Goal: Use online tool/utility: Utilize a website feature to perform a specific function

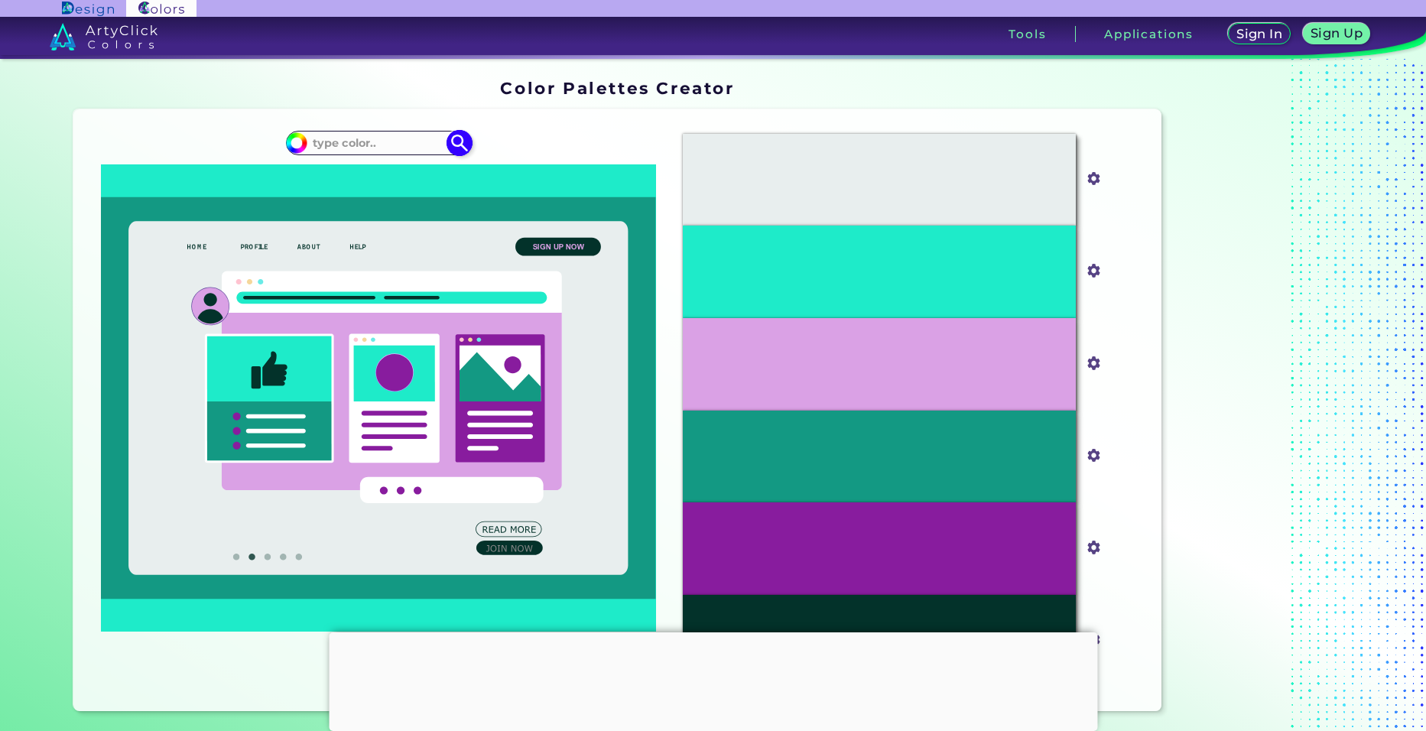
click at [404, 140] on input at bounding box center [378, 142] width 142 height 21
click at [388, 138] on input at bounding box center [378, 142] width 142 height 21
paste input "#ECE632"
type input "#ECE632"
click at [454, 141] on img at bounding box center [460, 142] width 27 height 27
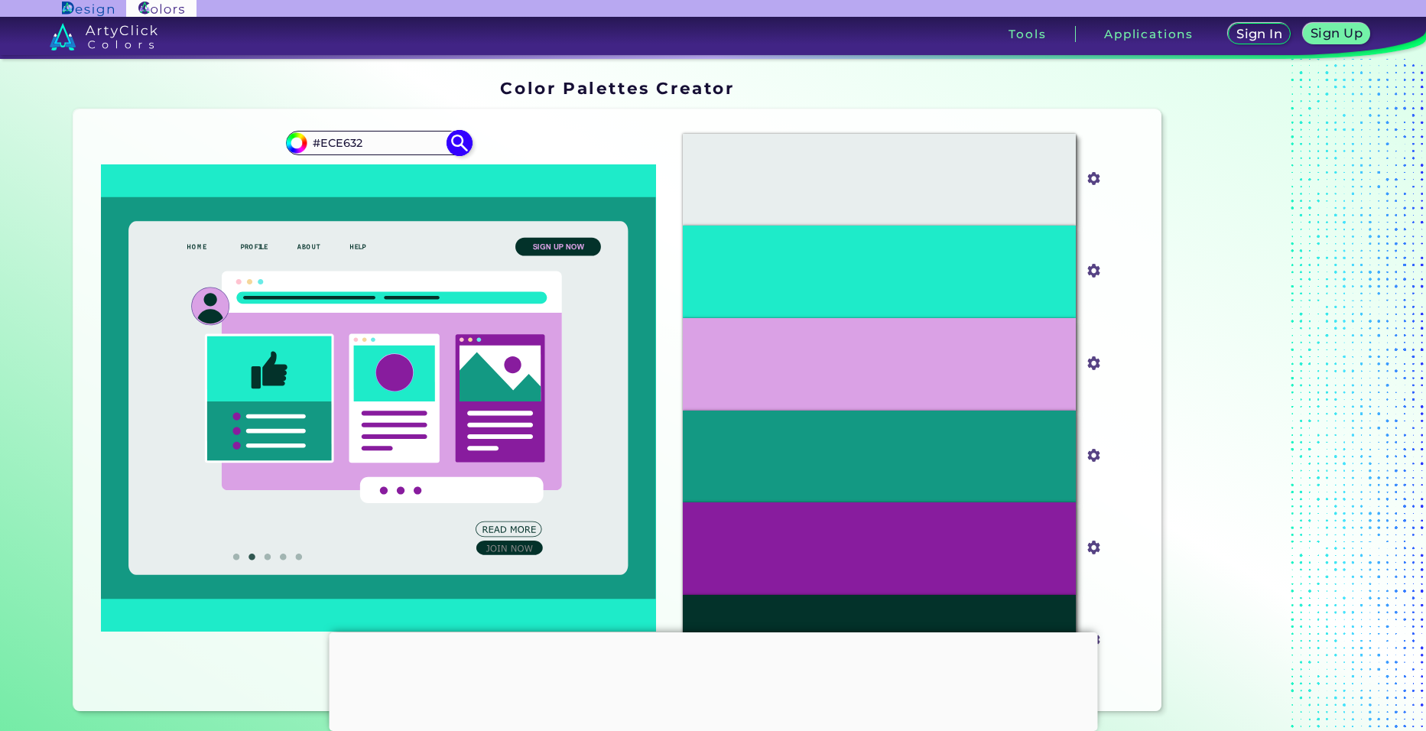
type input "#ece632"
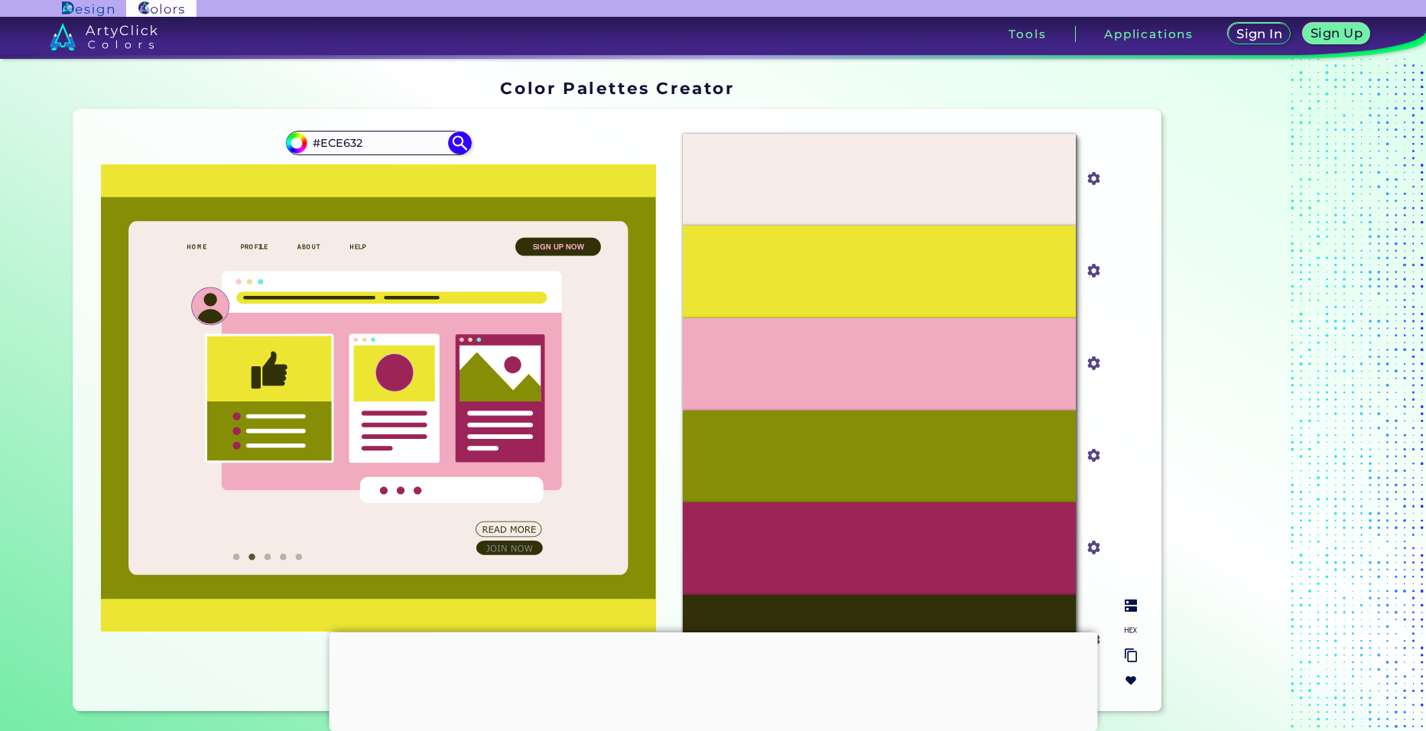
scroll to position [177, 0]
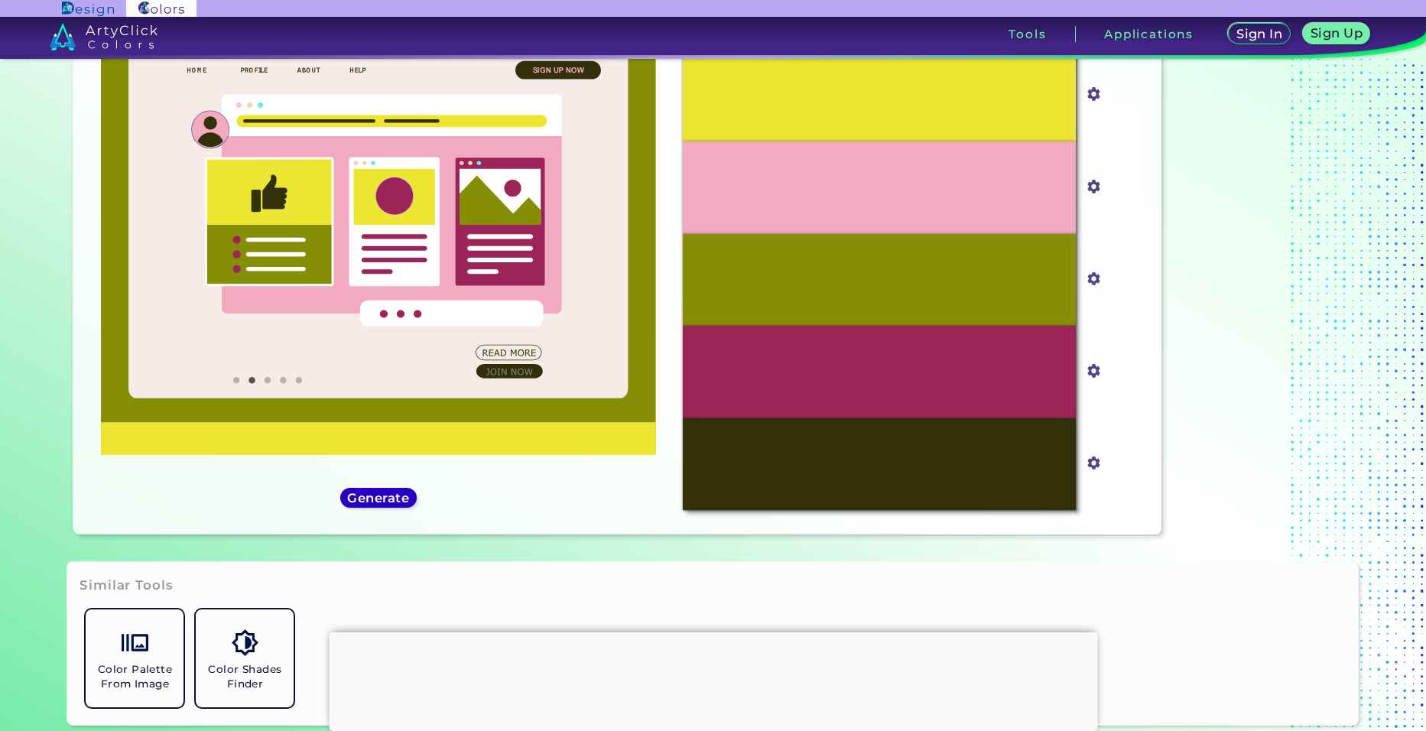
click at [369, 499] on h5 "Generate" at bounding box center [378, 498] width 56 height 11
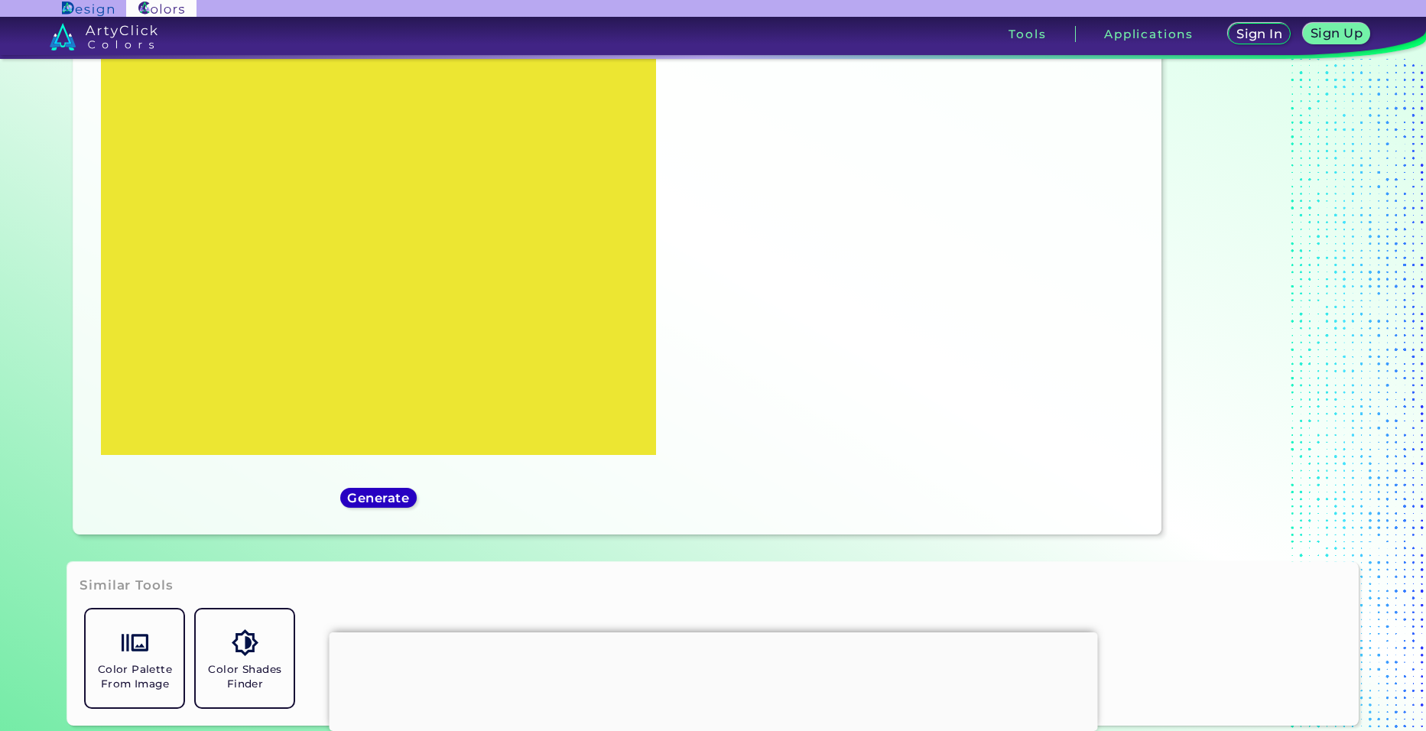
scroll to position [100, 0]
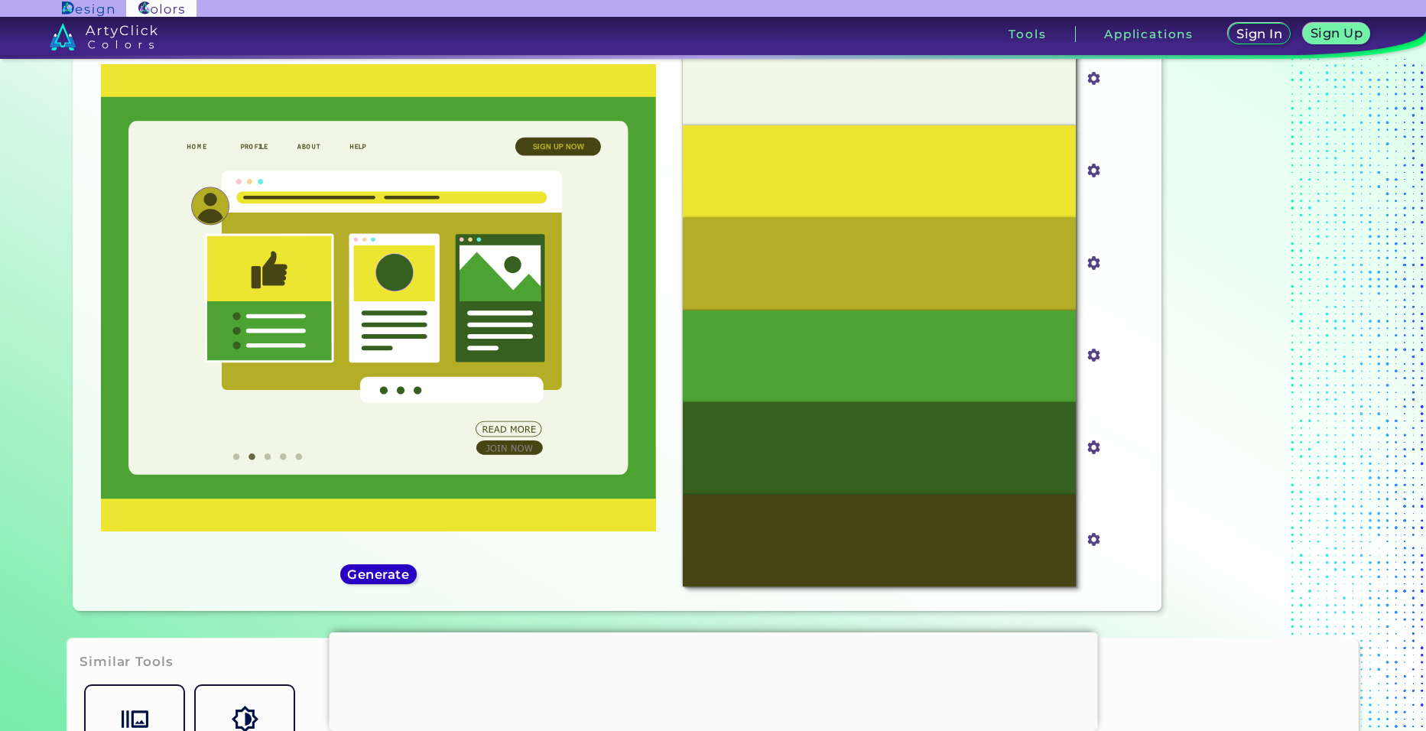
click at [376, 569] on h5 "Generate" at bounding box center [378, 574] width 56 height 11
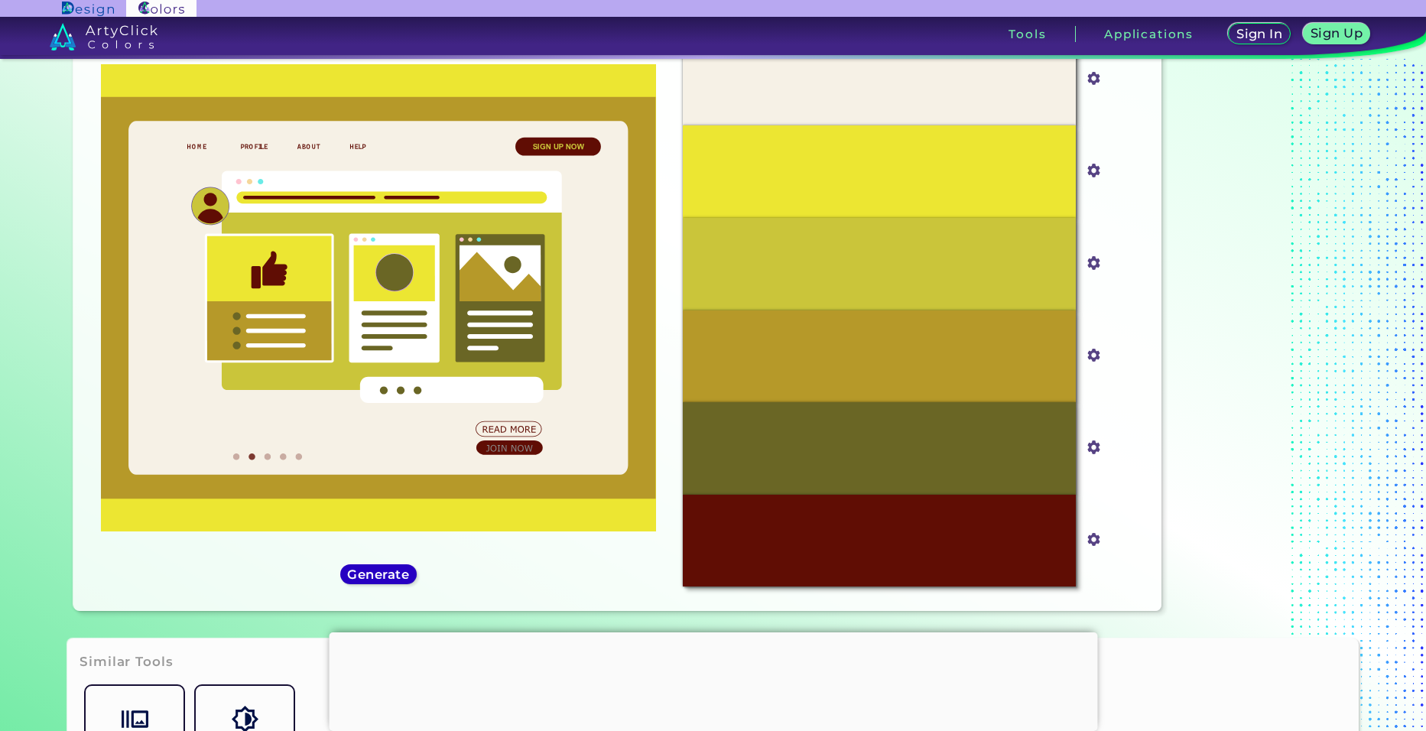
click at [394, 575] on h5 "Generate" at bounding box center [378, 574] width 56 height 11
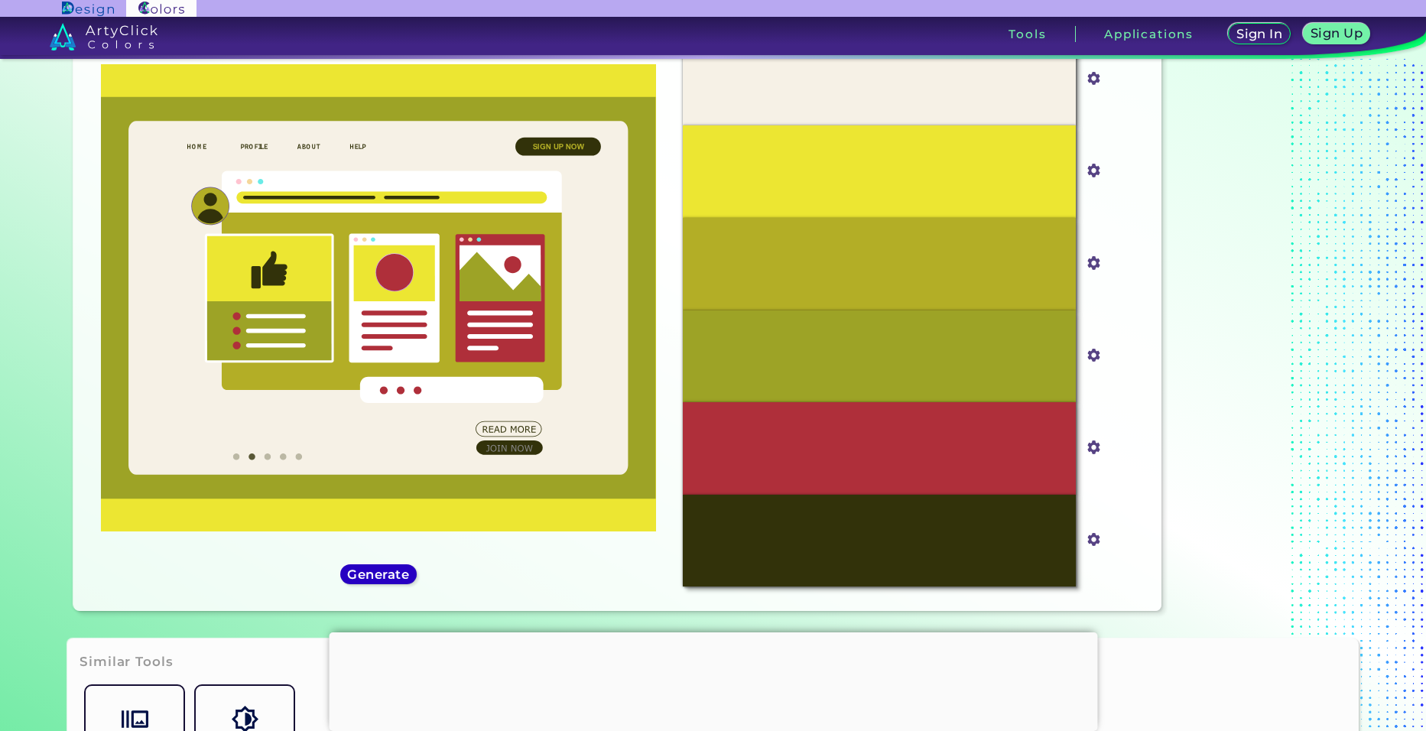
click at [390, 569] on h5 "Generate" at bounding box center [378, 574] width 56 height 11
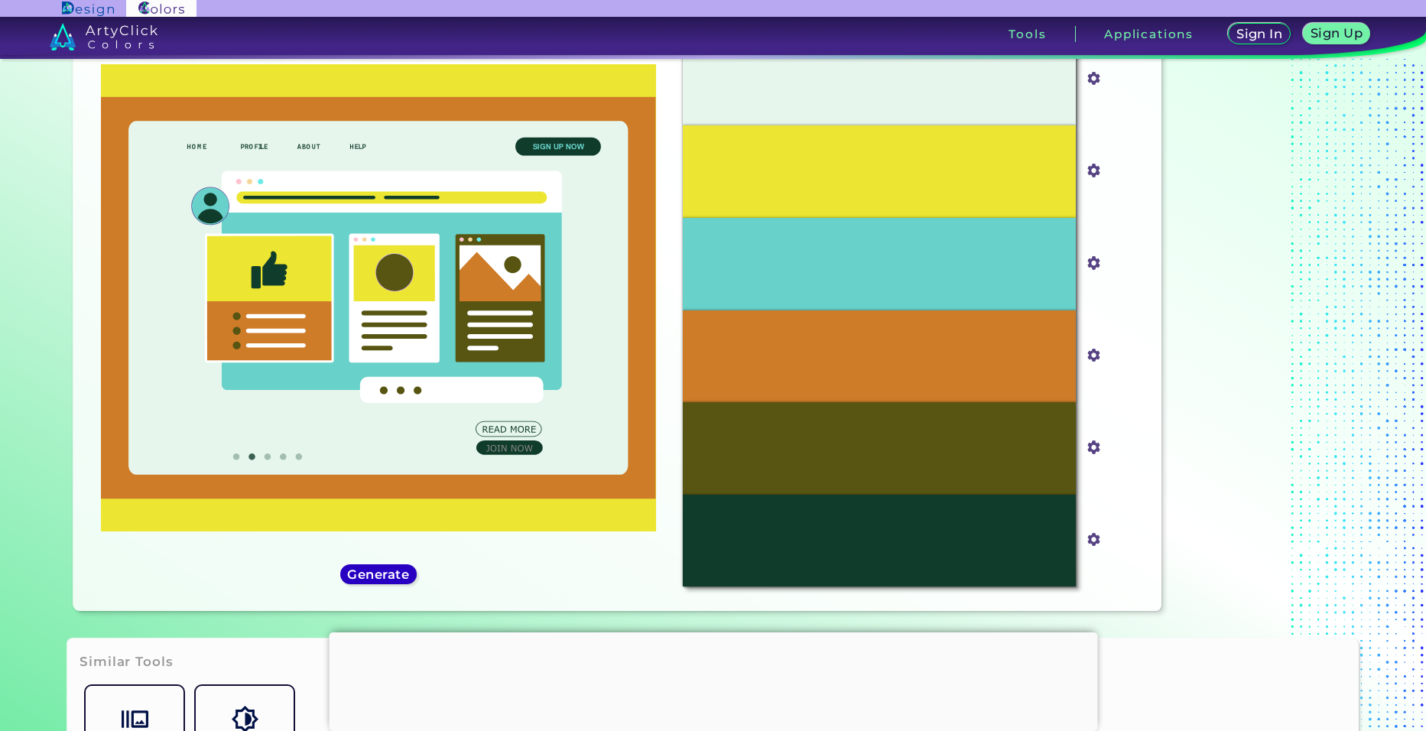
click at [389, 569] on h5 "Generate" at bounding box center [378, 574] width 56 height 11
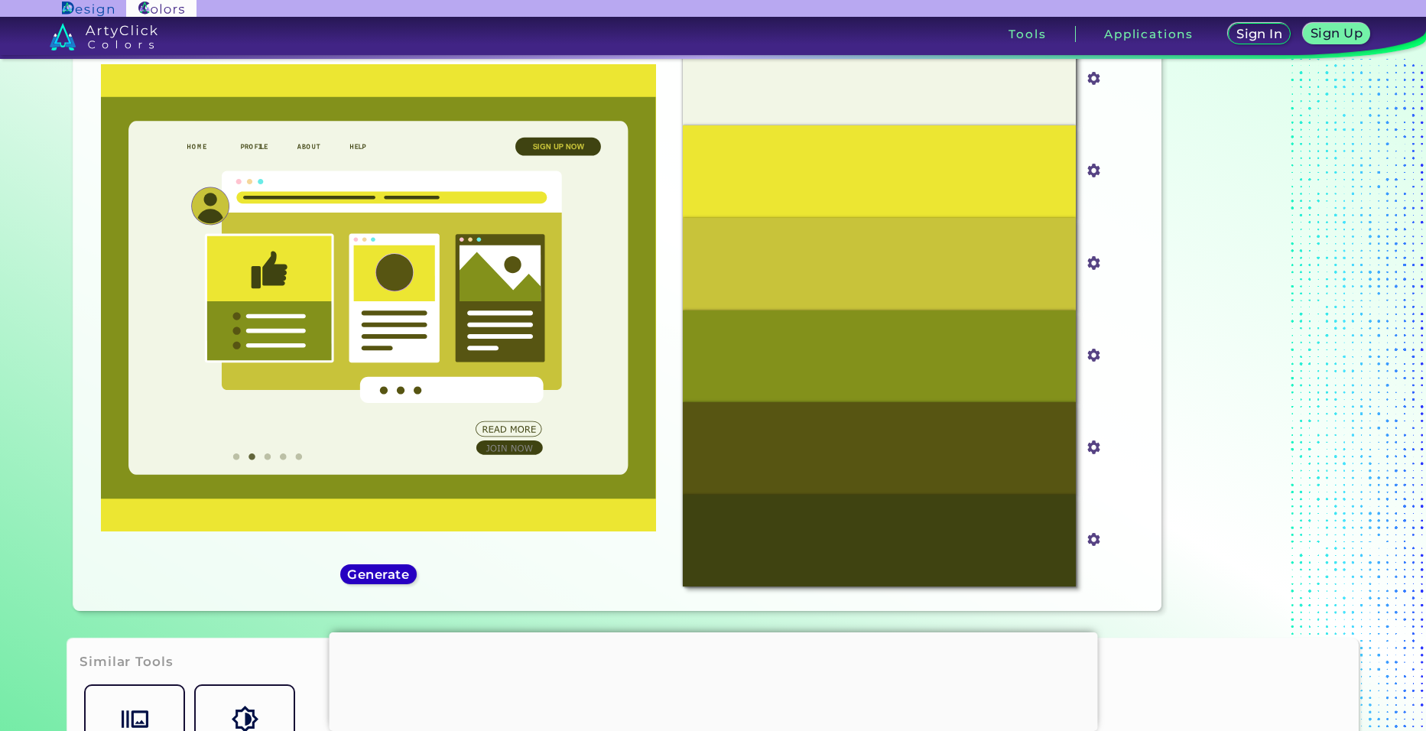
click at [388, 569] on h5 "Generate" at bounding box center [378, 574] width 56 height 11
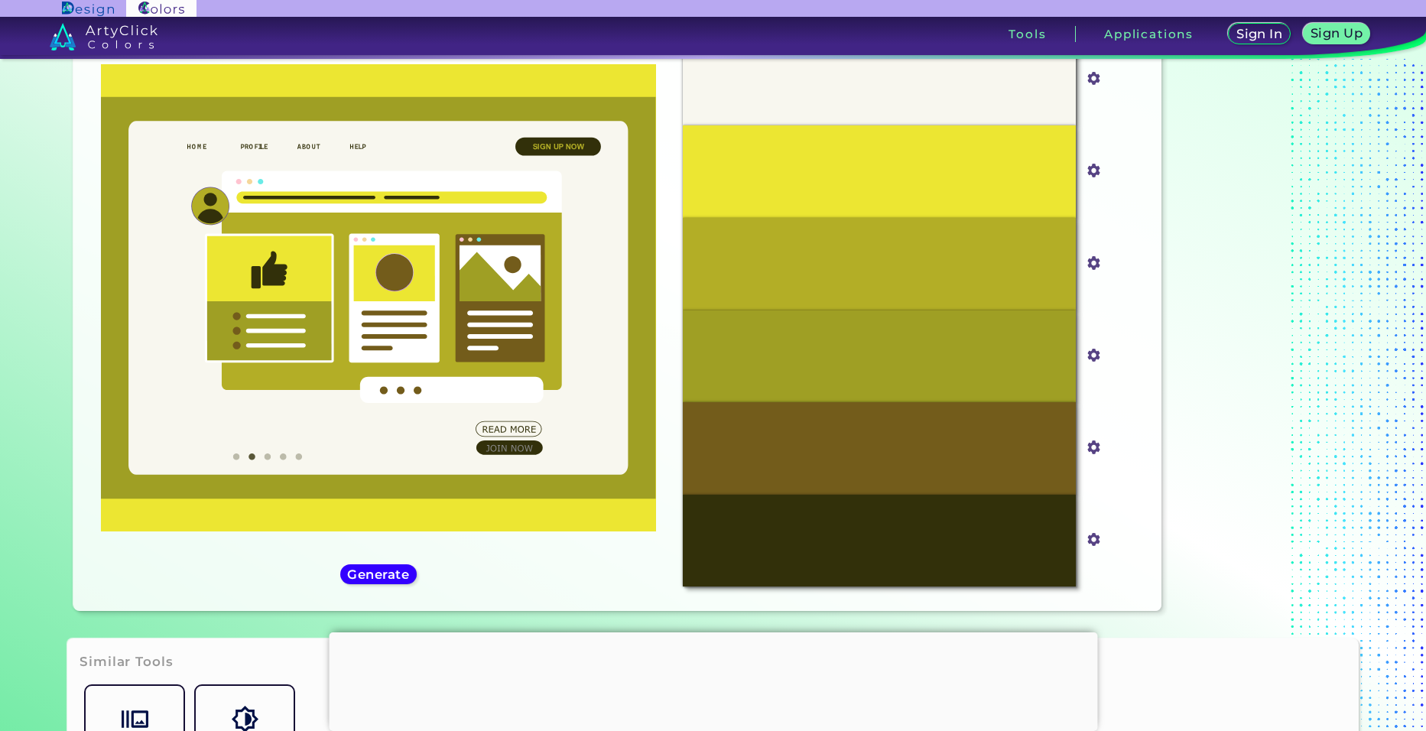
click at [278, 453] on icon at bounding box center [378, 298] width 500 height 354
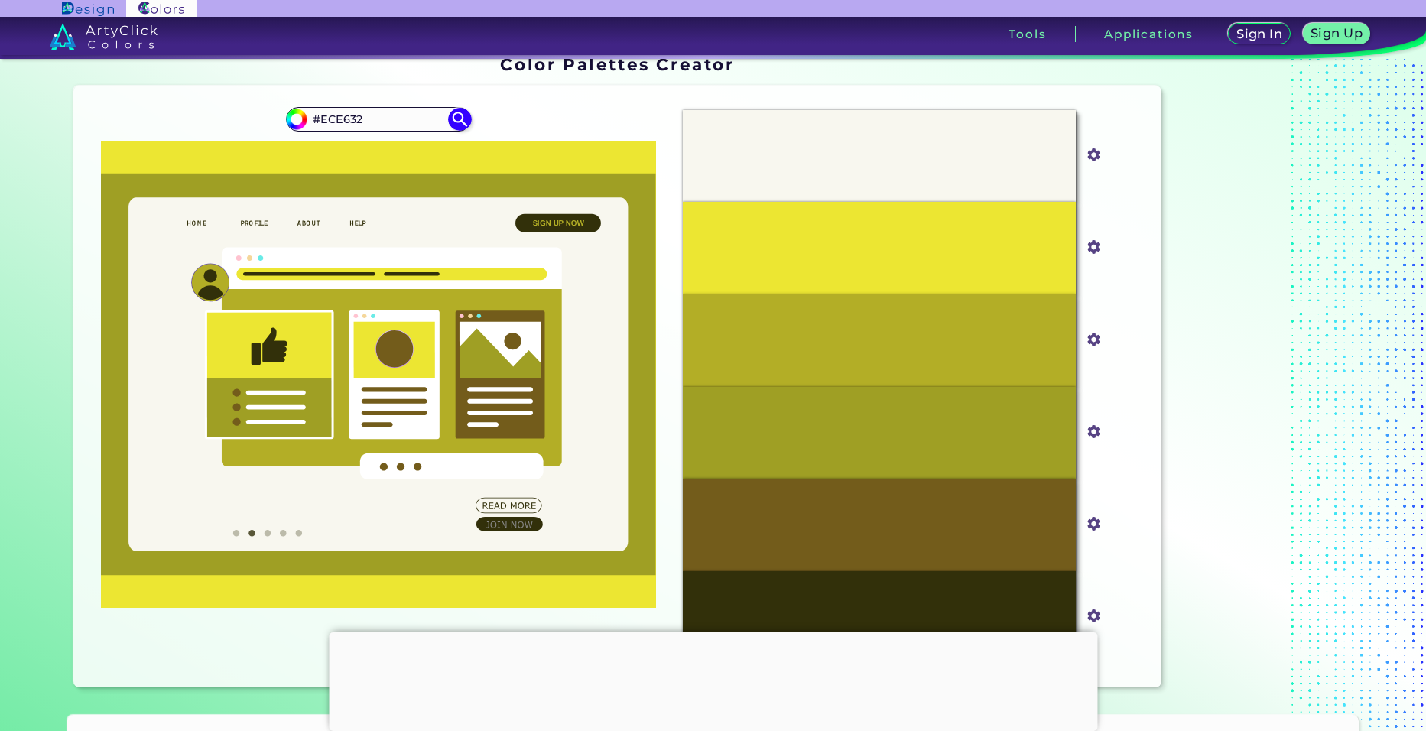
scroll to position [0, 0]
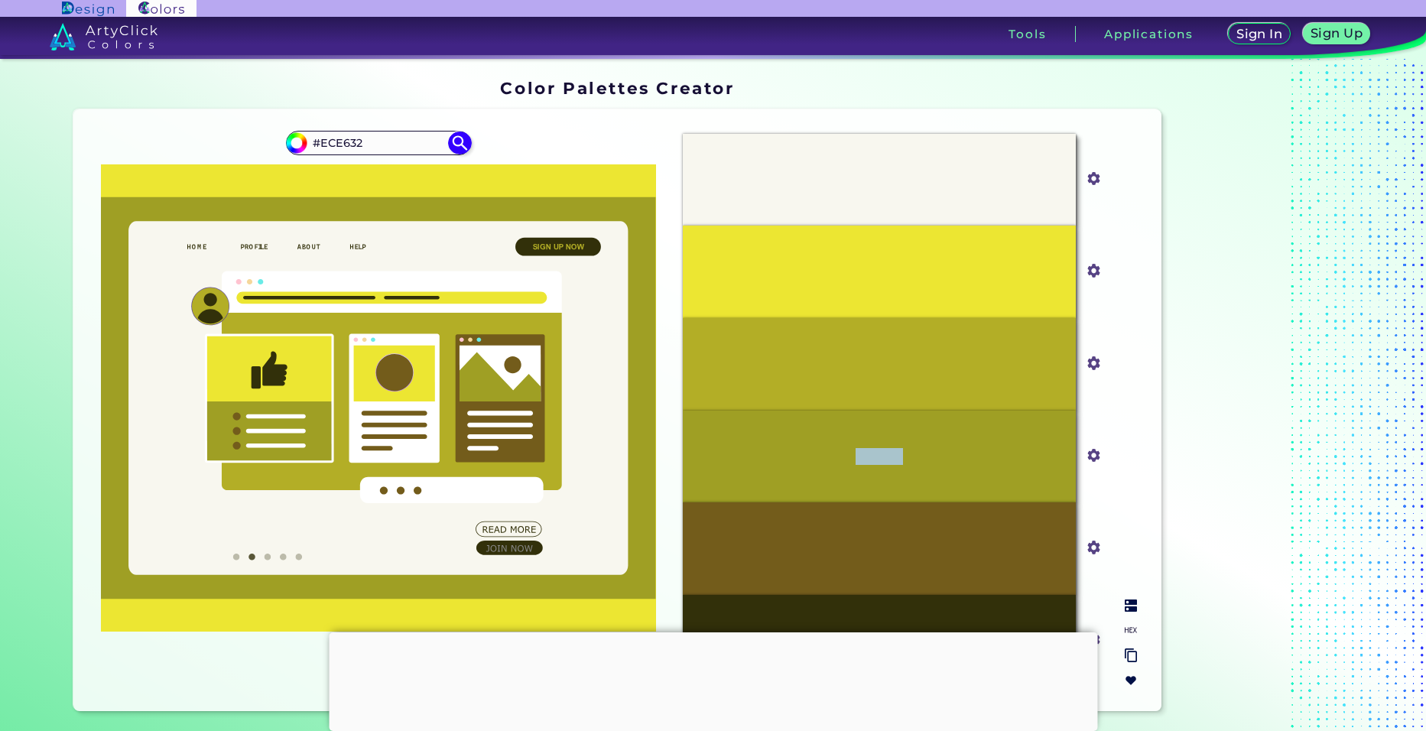
drag, startPoint x: 962, startPoint y: 459, endPoint x: 771, endPoint y: 441, distance: 192.0
click at [771, 441] on div "#9F9F24" at bounding box center [879, 457] width 393 height 93
drag, startPoint x: 771, startPoint y: 441, endPoint x: 953, endPoint y: 366, distance: 196.9
click at [953, 366] on div "#B3AE26" at bounding box center [879, 364] width 393 height 93
click at [717, 633] on div at bounding box center [713, 633] width 769 height 0
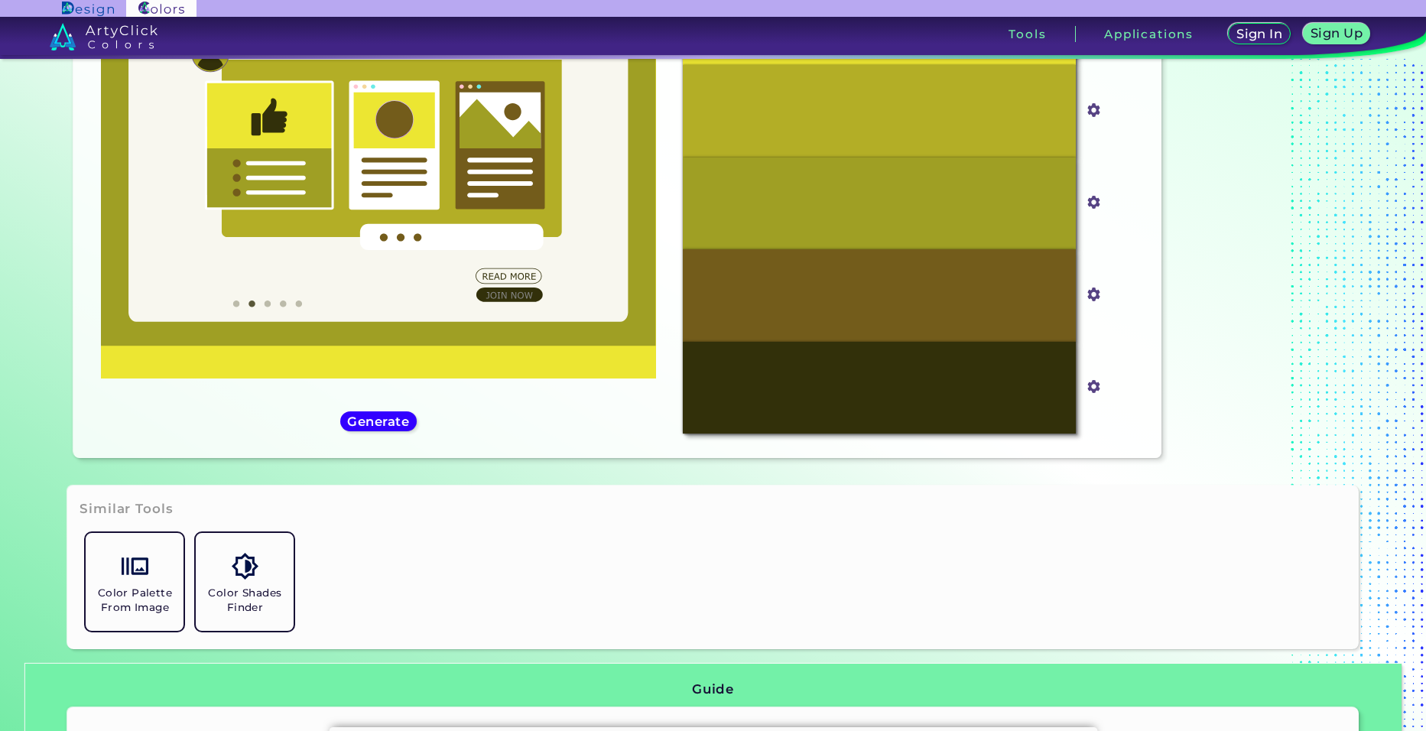
scroll to position [24, 0]
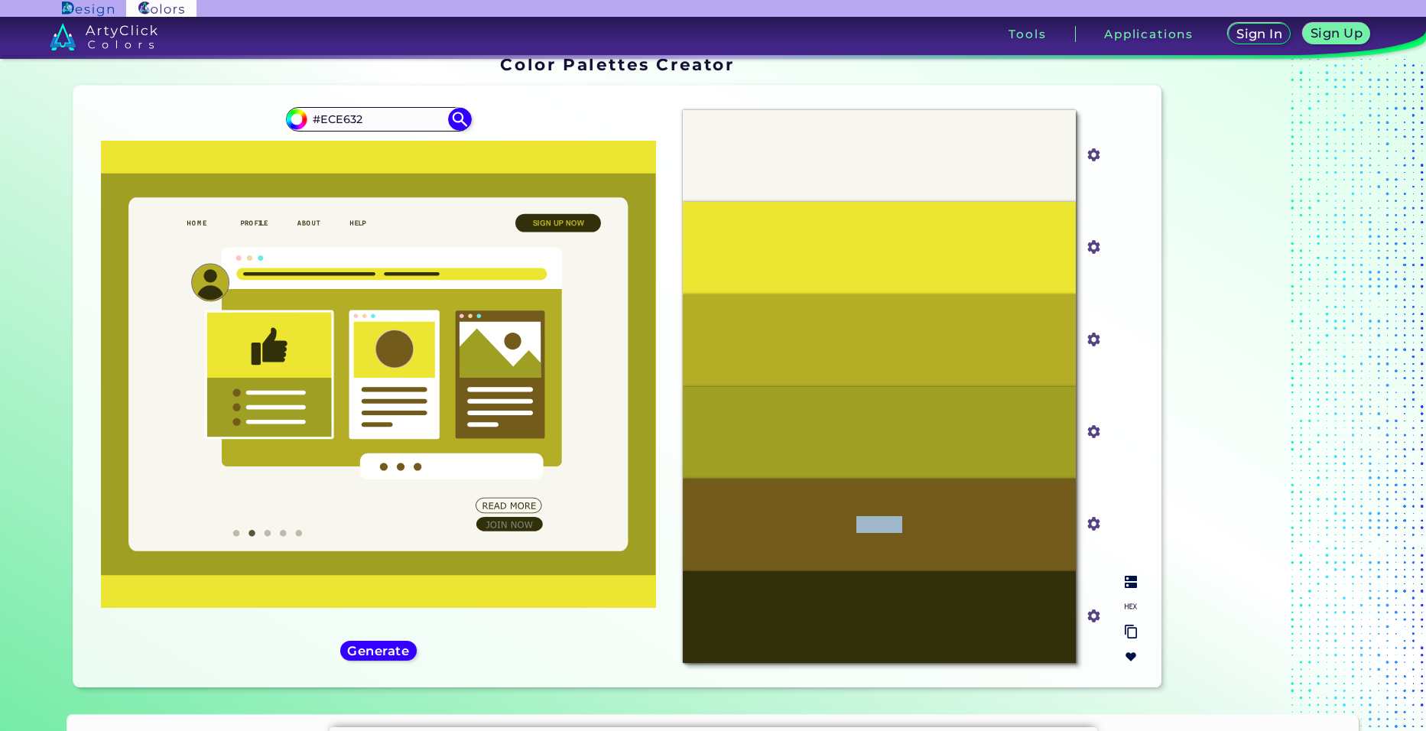
drag, startPoint x: 916, startPoint y: 512, endPoint x: 833, endPoint y: 522, distance: 83.2
click at [833, 522] on div "#735C1B" at bounding box center [879, 525] width 393 height 93
copy p "#735C1B"
